Goal: Go to known website: Go to known website

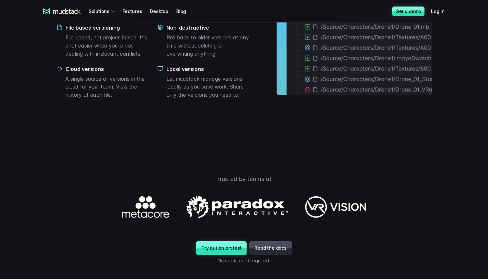
scroll to position [865, 0]
